Goal: Navigation & Orientation: Find specific page/section

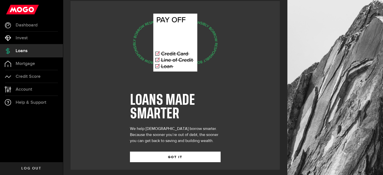
scroll to position [7, 0]
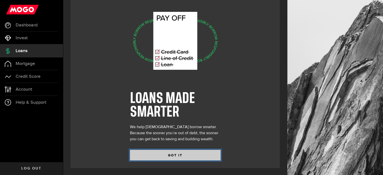
click at [168, 153] on button "GOT IT" at bounding box center [175, 155] width 91 height 11
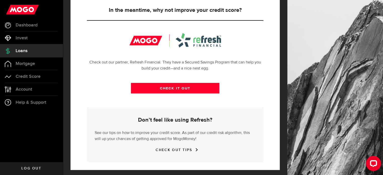
scroll to position [188, 0]
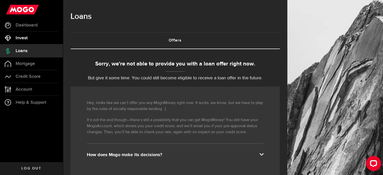
click at [27, 36] on span "Invest" at bounding box center [22, 38] width 12 height 5
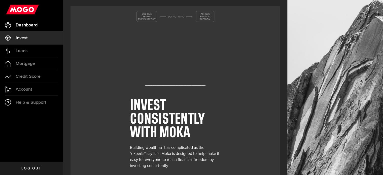
click at [27, 24] on span "Dashboard" at bounding box center [27, 25] width 22 height 5
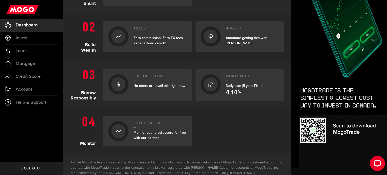
scroll to position [151, 0]
